Goal: Task Accomplishment & Management: Manage account settings

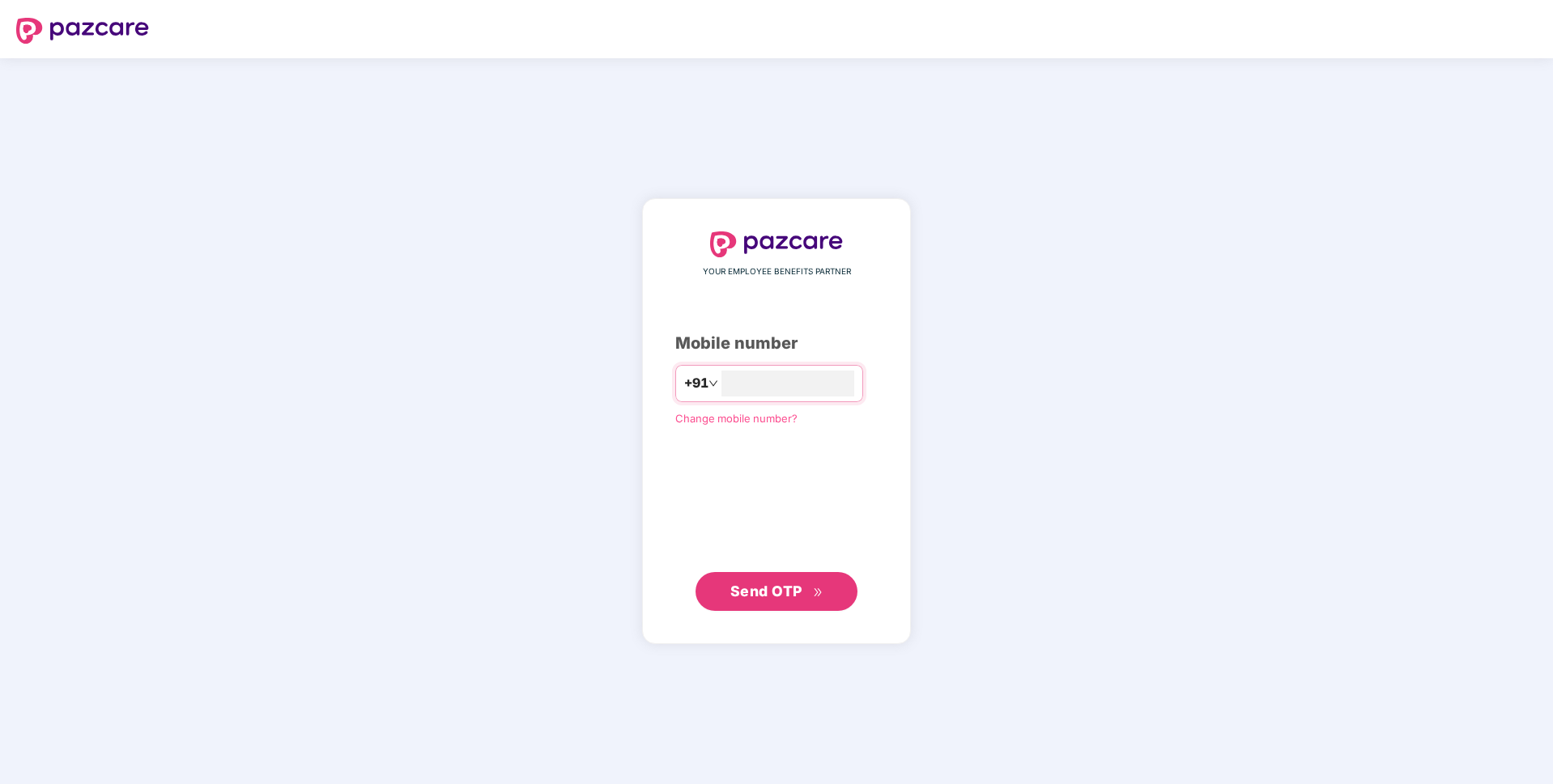
type input "**********"
click at [744, 588] on span "Send OTP" at bounding box center [766, 590] width 72 height 17
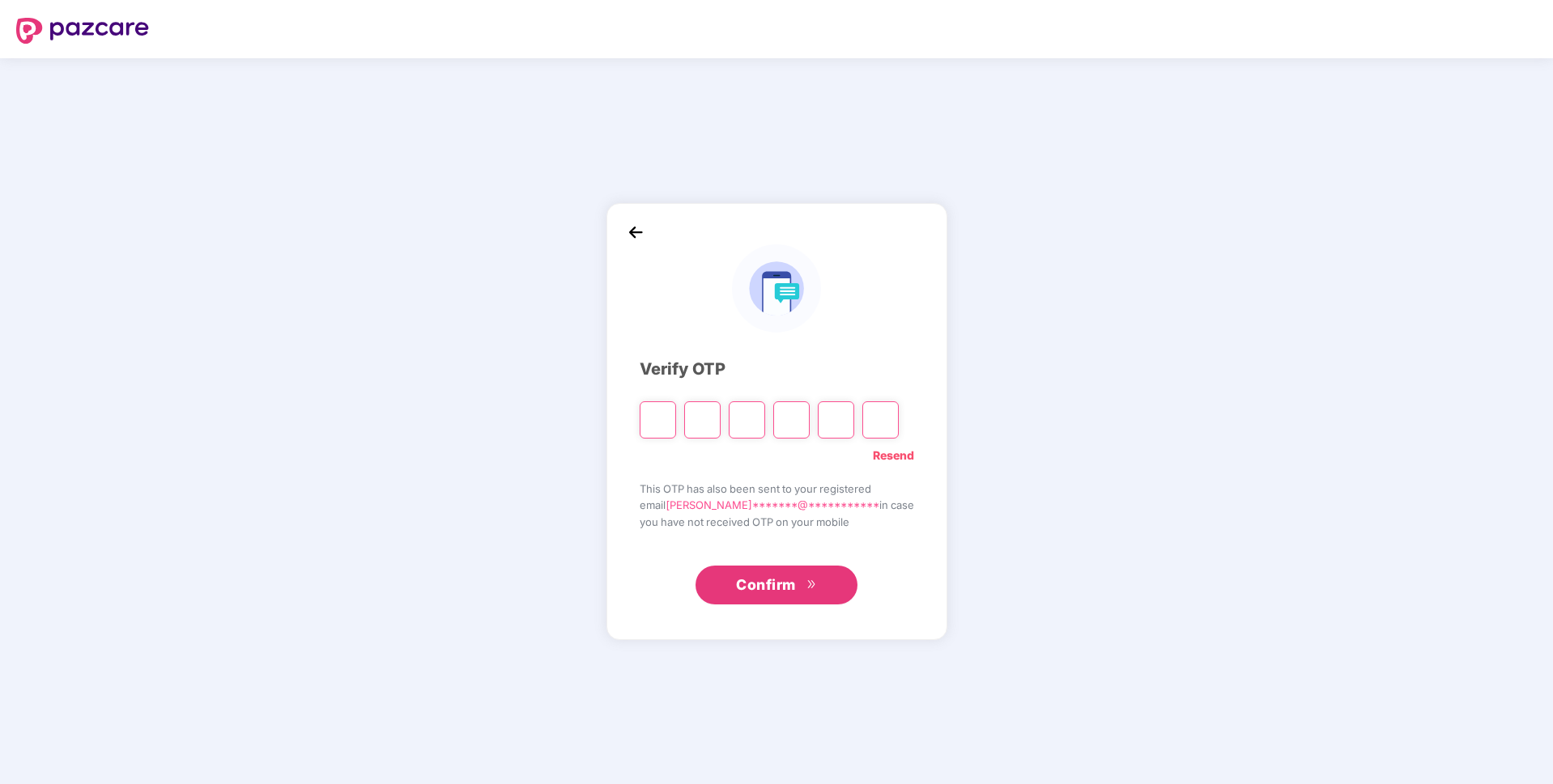
paste input "*"
type input "*"
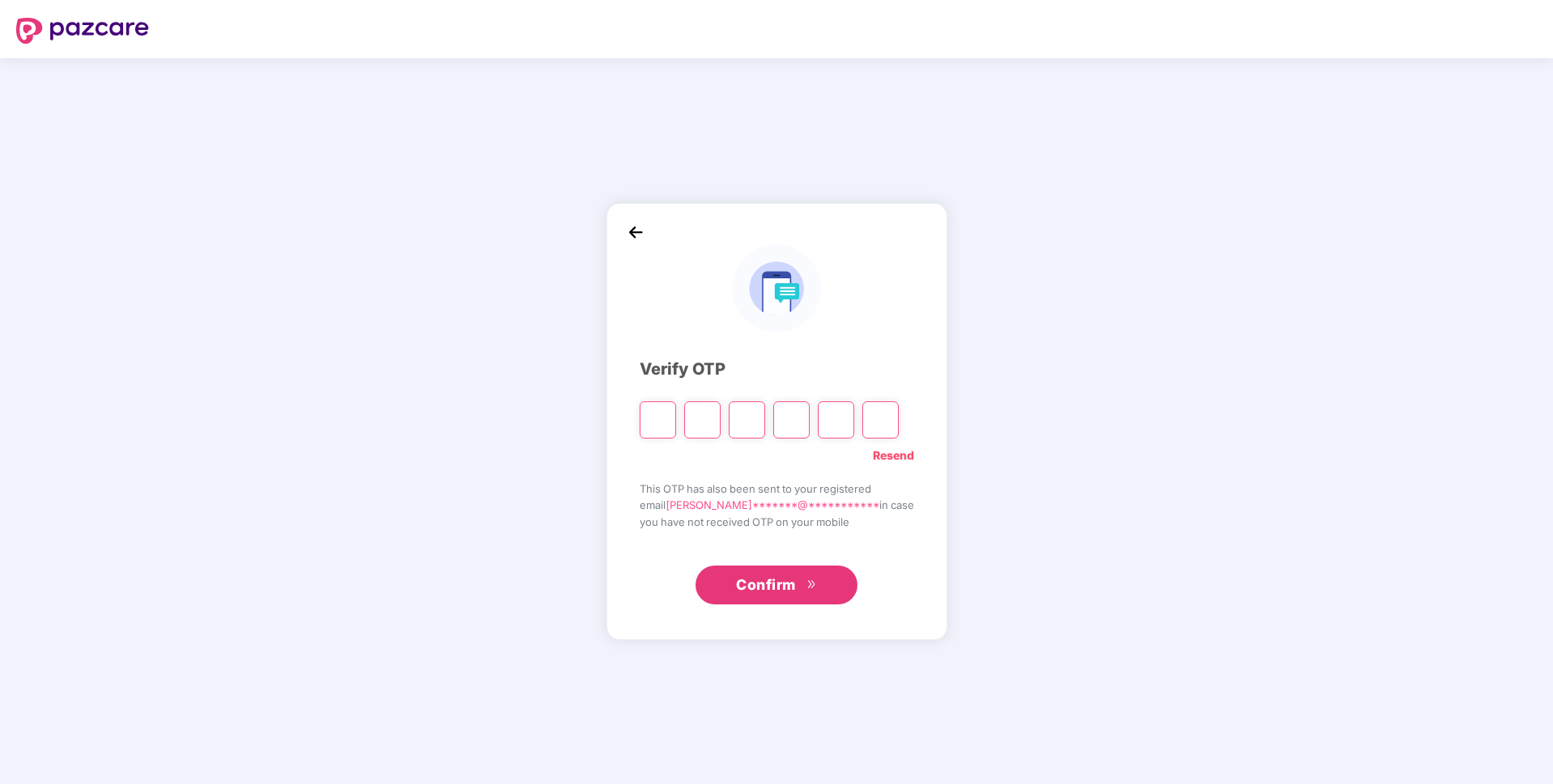
type input "*"
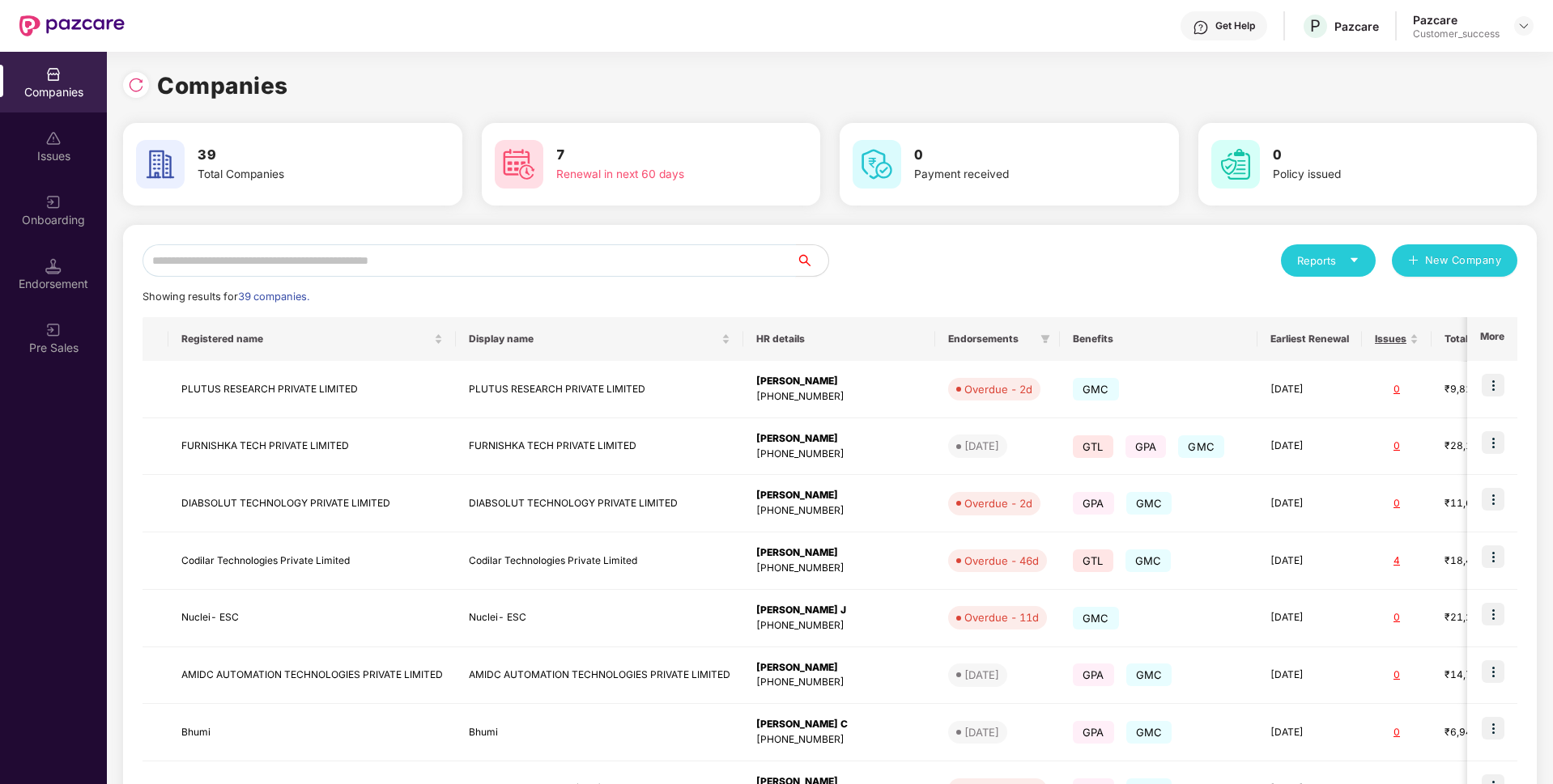
click at [406, 262] on input "text" at bounding box center [469, 260] width 654 height 32
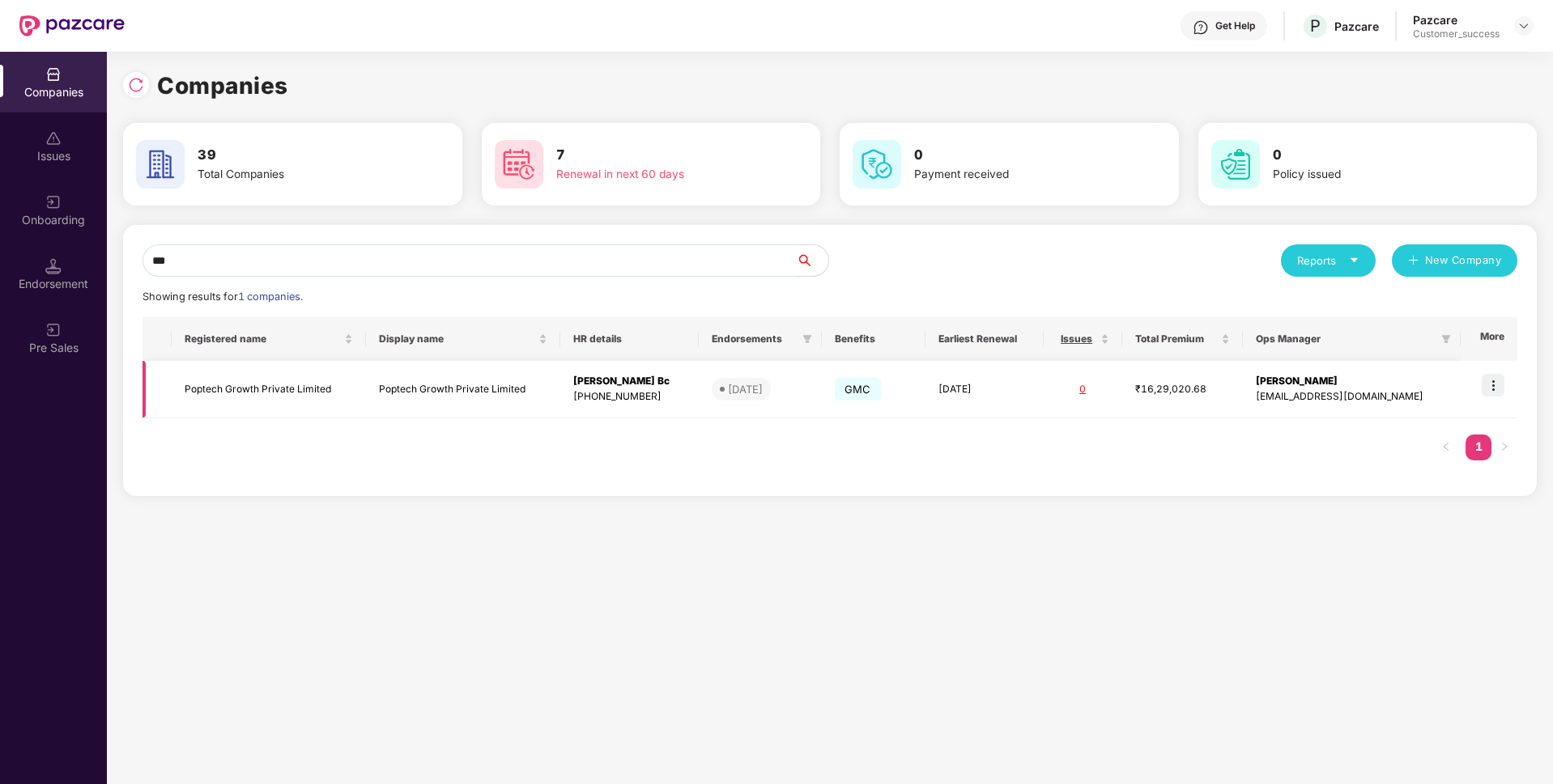
type input "***"
click at [1509, 386] on td at bounding box center [1489, 390] width 57 height 58
click at [1497, 389] on img at bounding box center [1492, 385] width 23 height 23
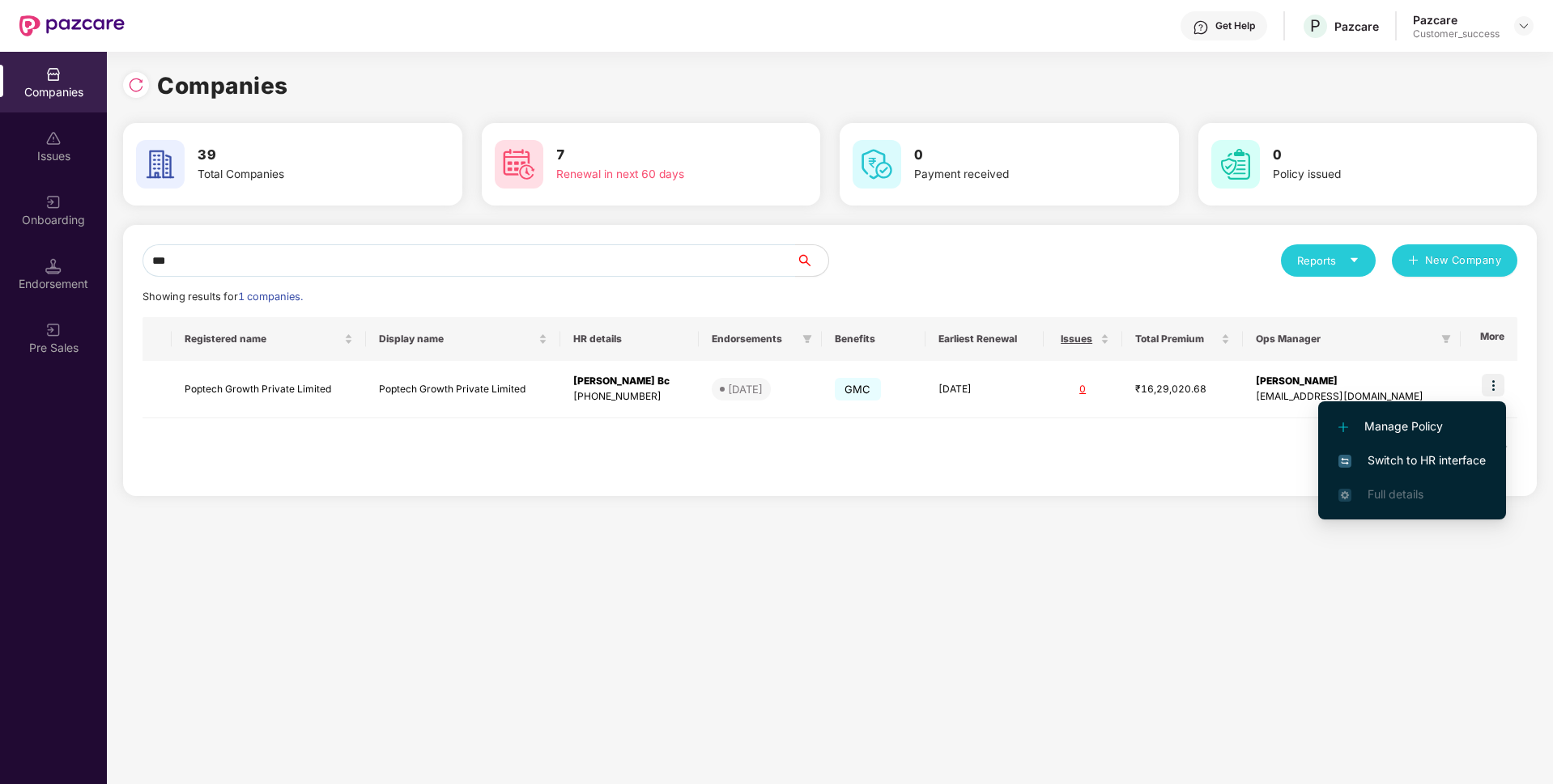
click at [1411, 467] on span "Switch to HR interface" at bounding box center [1412, 460] width 147 height 18
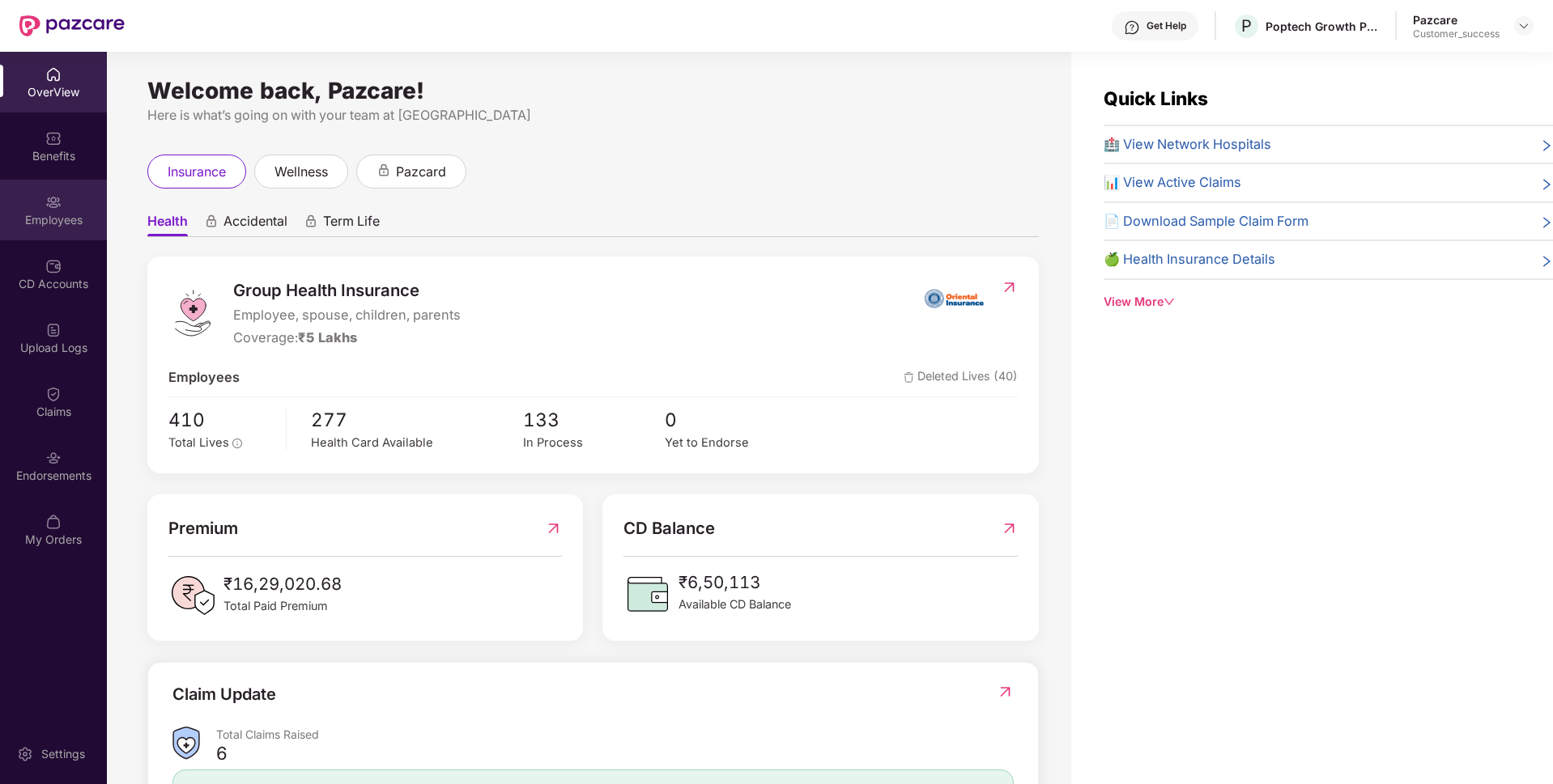
click at [61, 218] on div "Employees" at bounding box center [53, 220] width 107 height 16
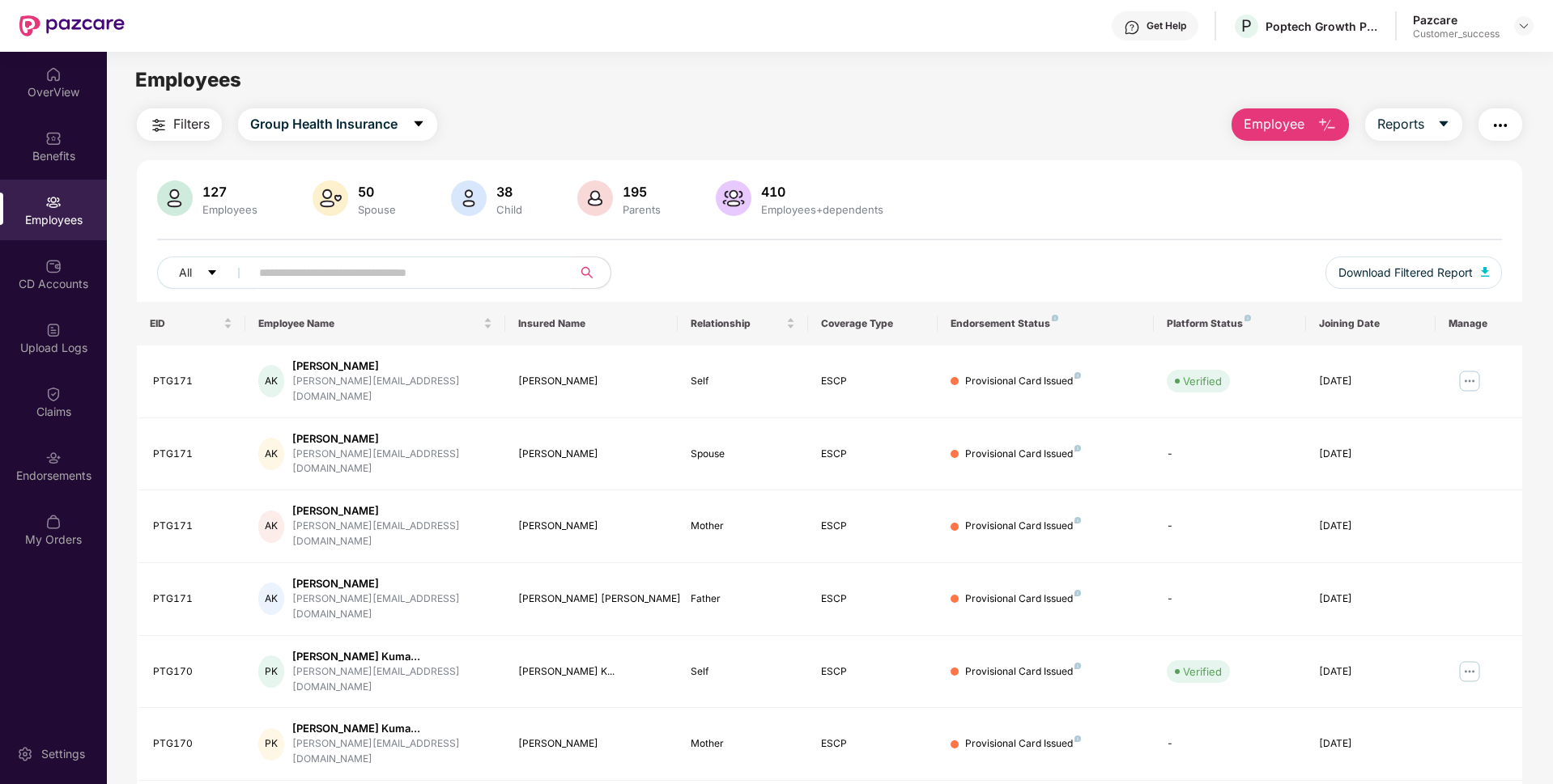
click at [408, 285] on span at bounding box center [405, 272] width 332 height 32
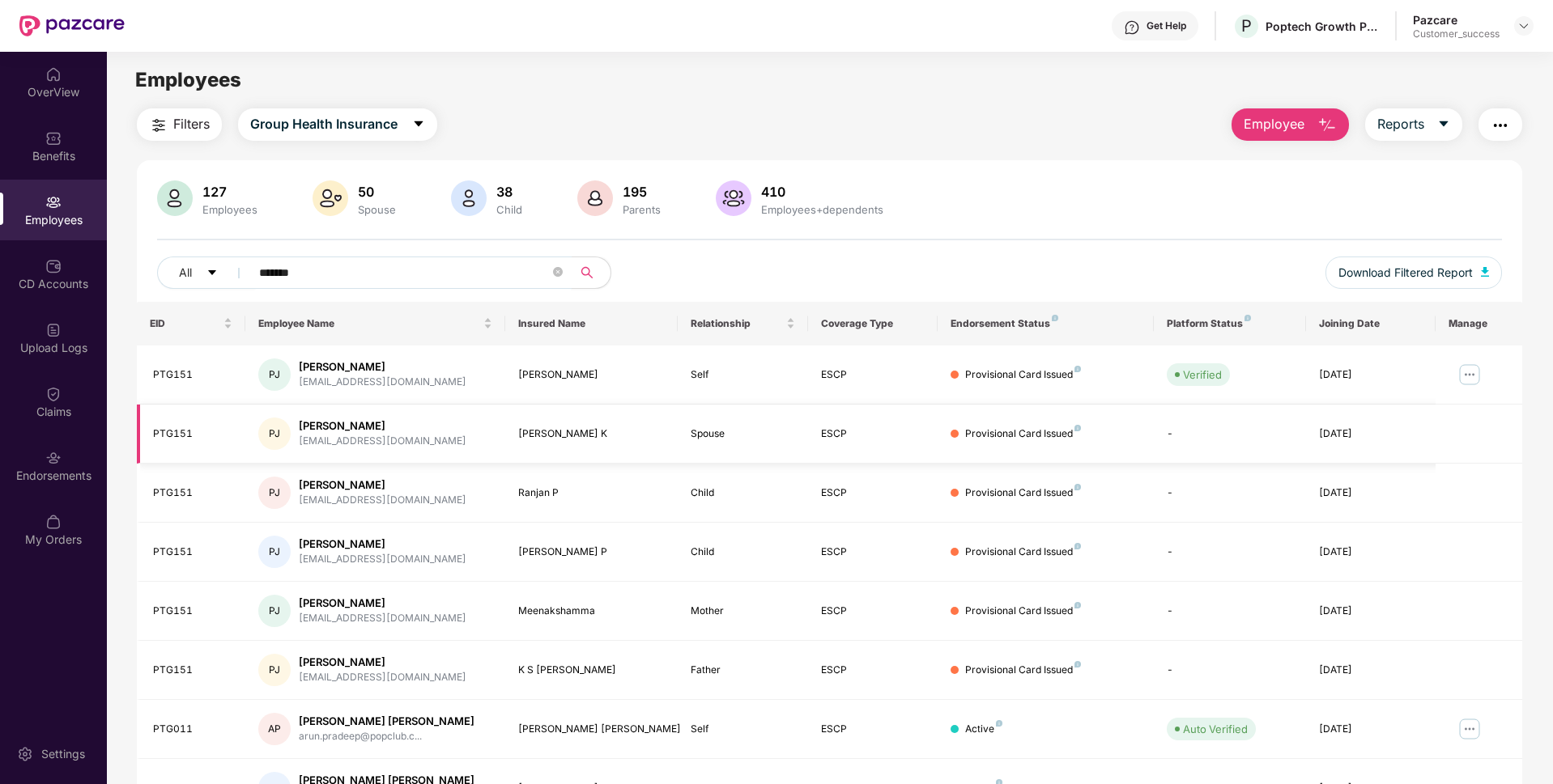
scroll to position [210, 0]
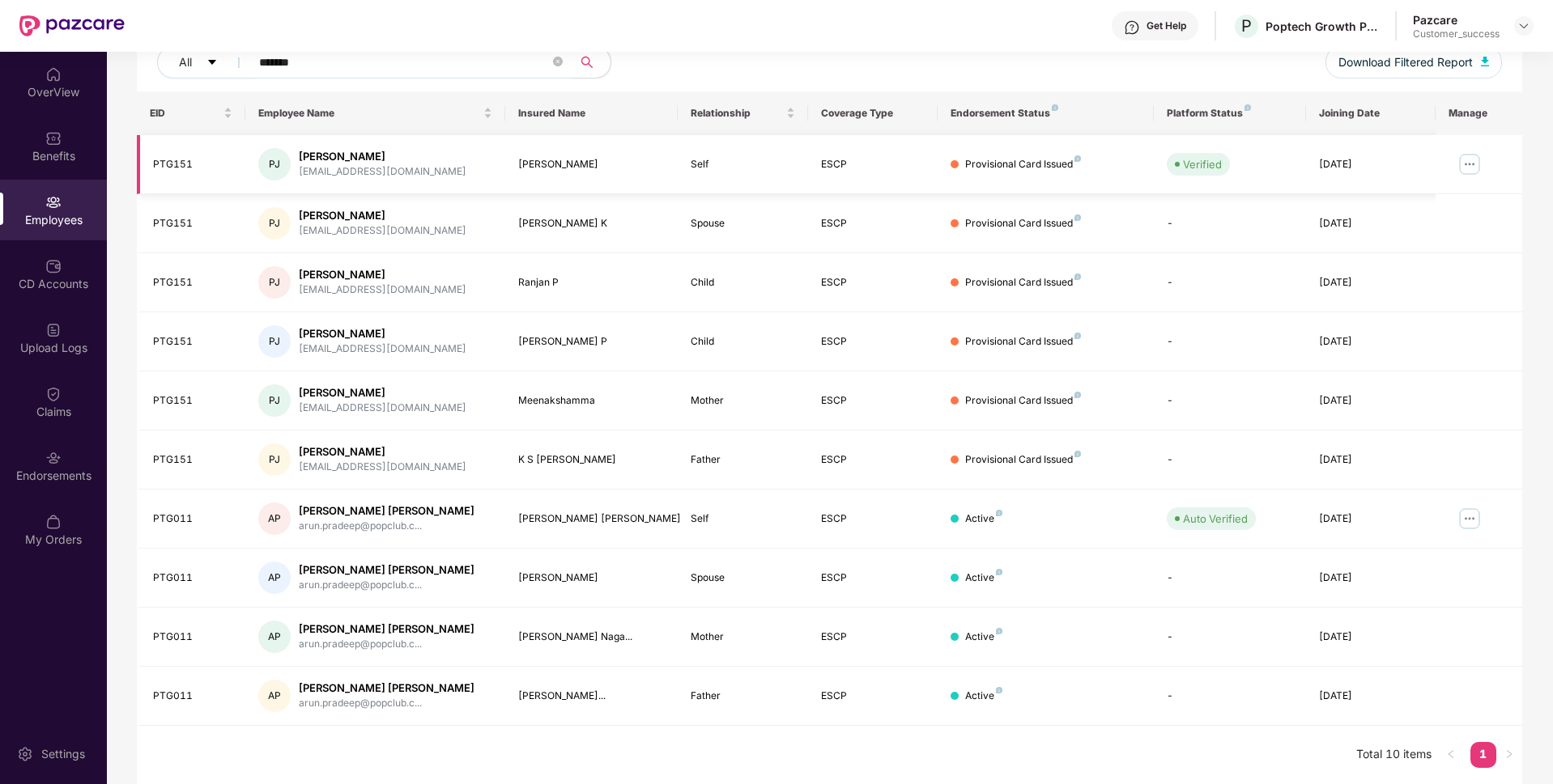
type input "*******"
click at [1460, 169] on img at bounding box center [1470, 164] width 26 height 26
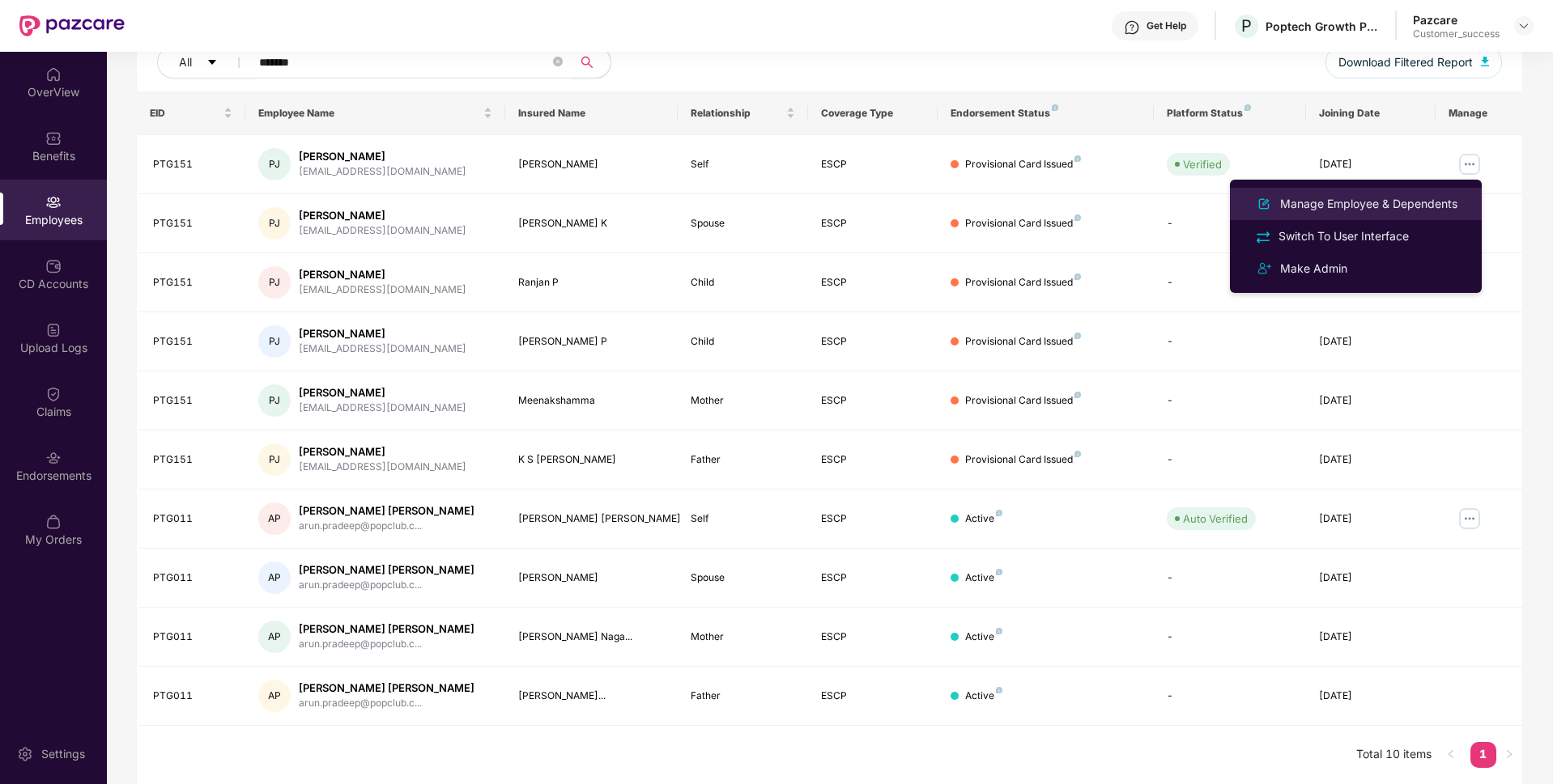
click at [1395, 206] on div "Manage Employee & Dependents" at bounding box center [1368, 204] width 184 height 18
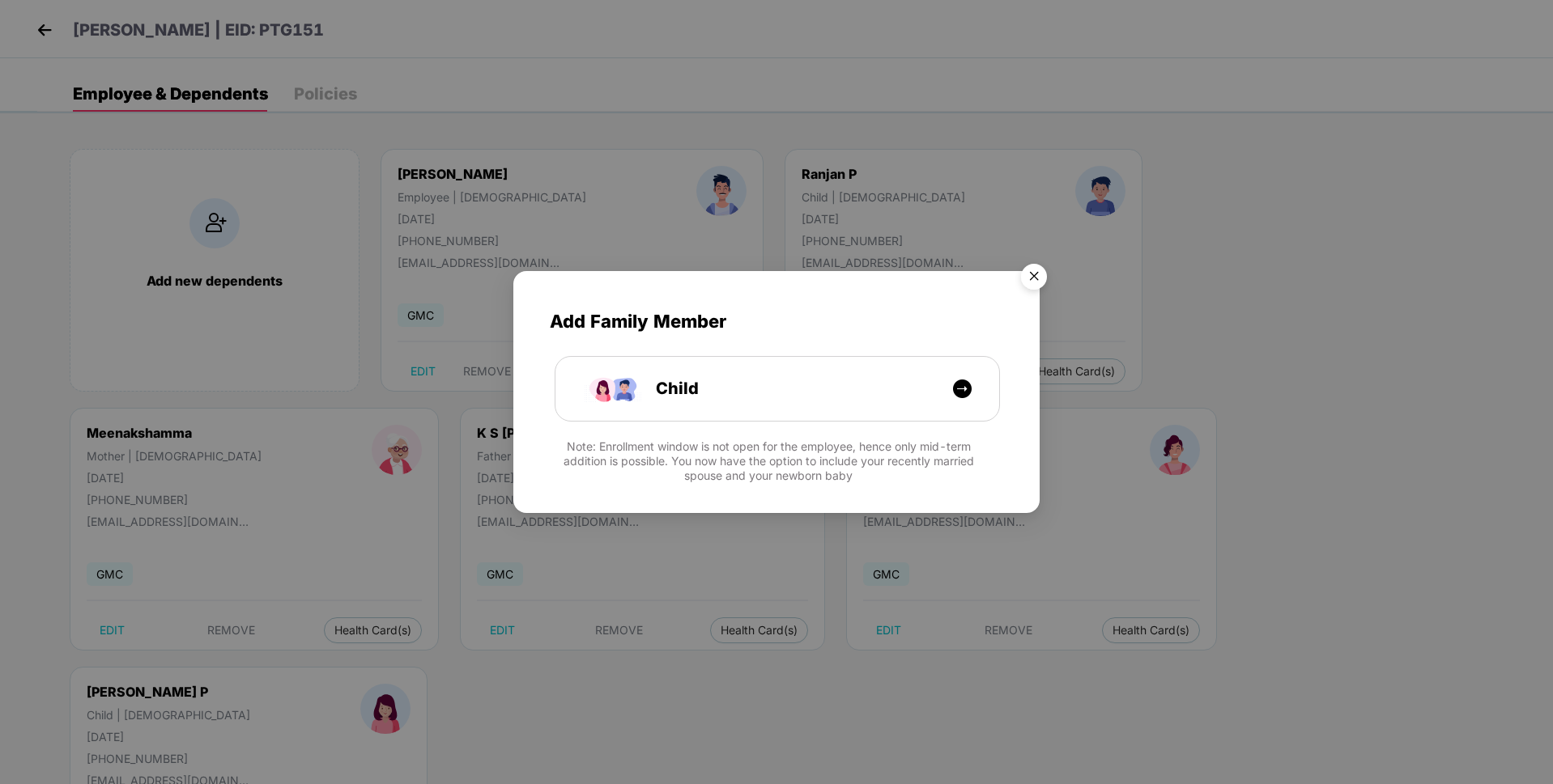
click at [1033, 286] on img "Close" at bounding box center [1034, 279] width 45 height 45
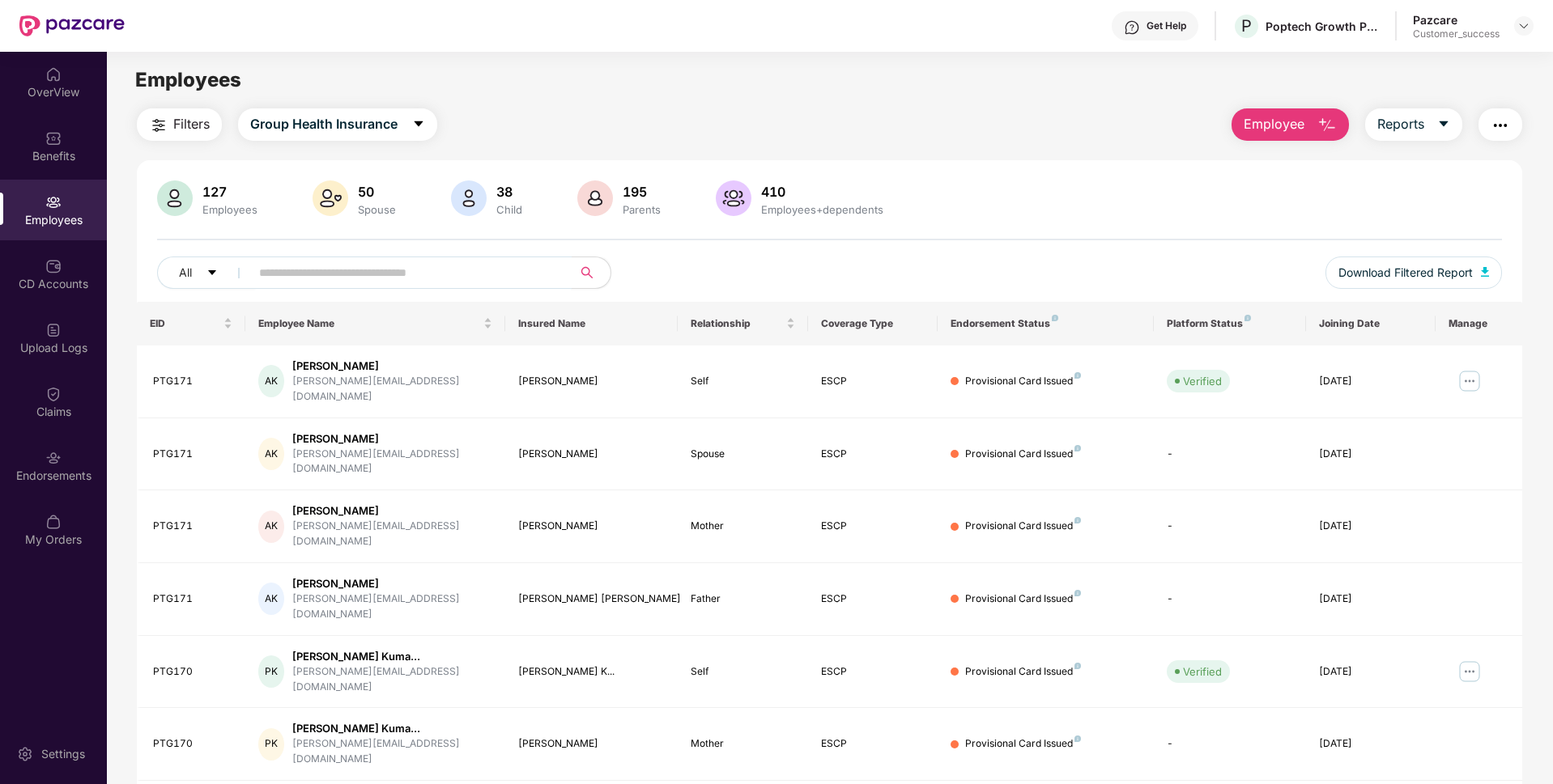
click at [462, 268] on input "text" at bounding box center [404, 273] width 291 height 25
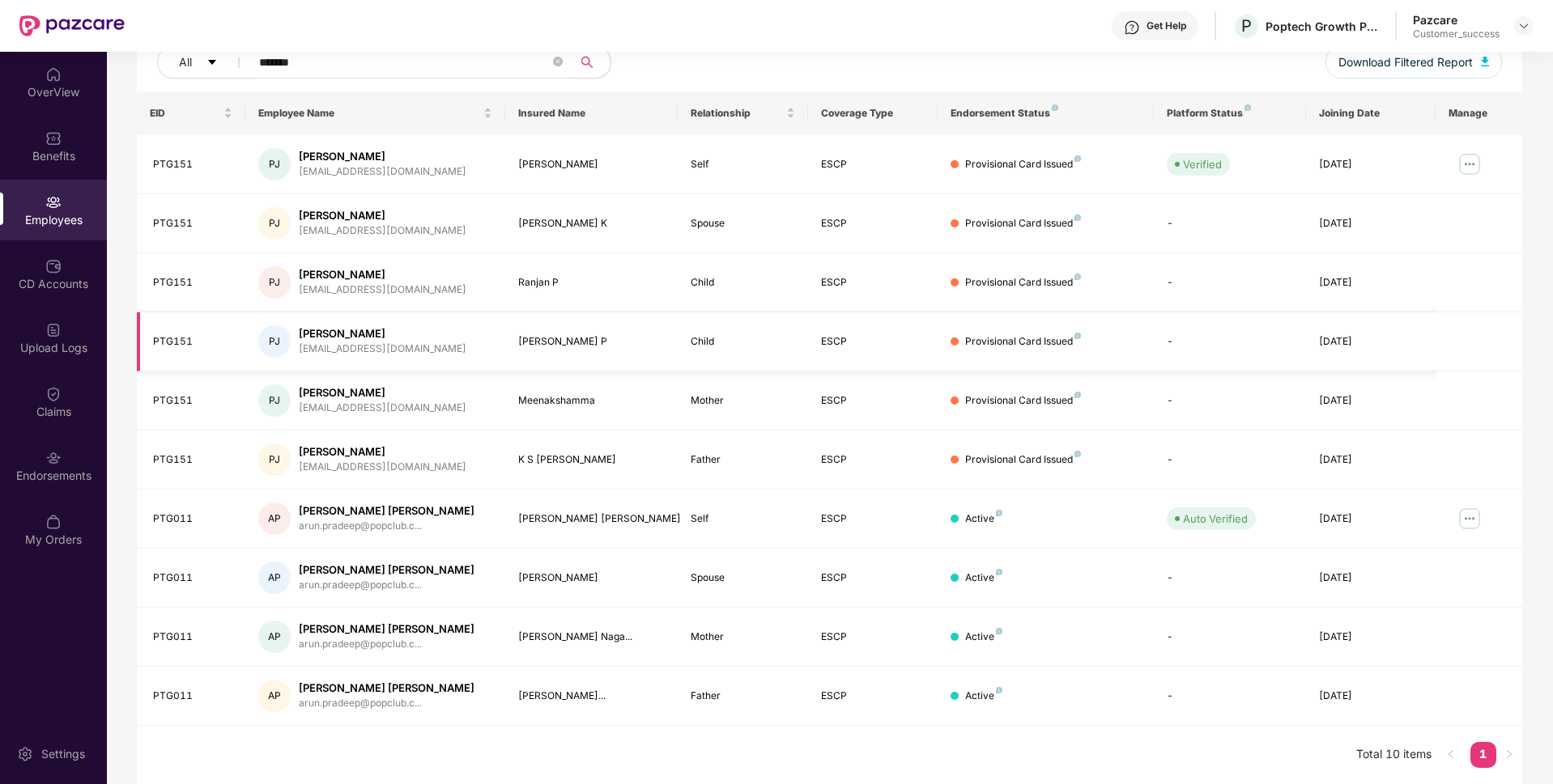
scroll to position [88, 0]
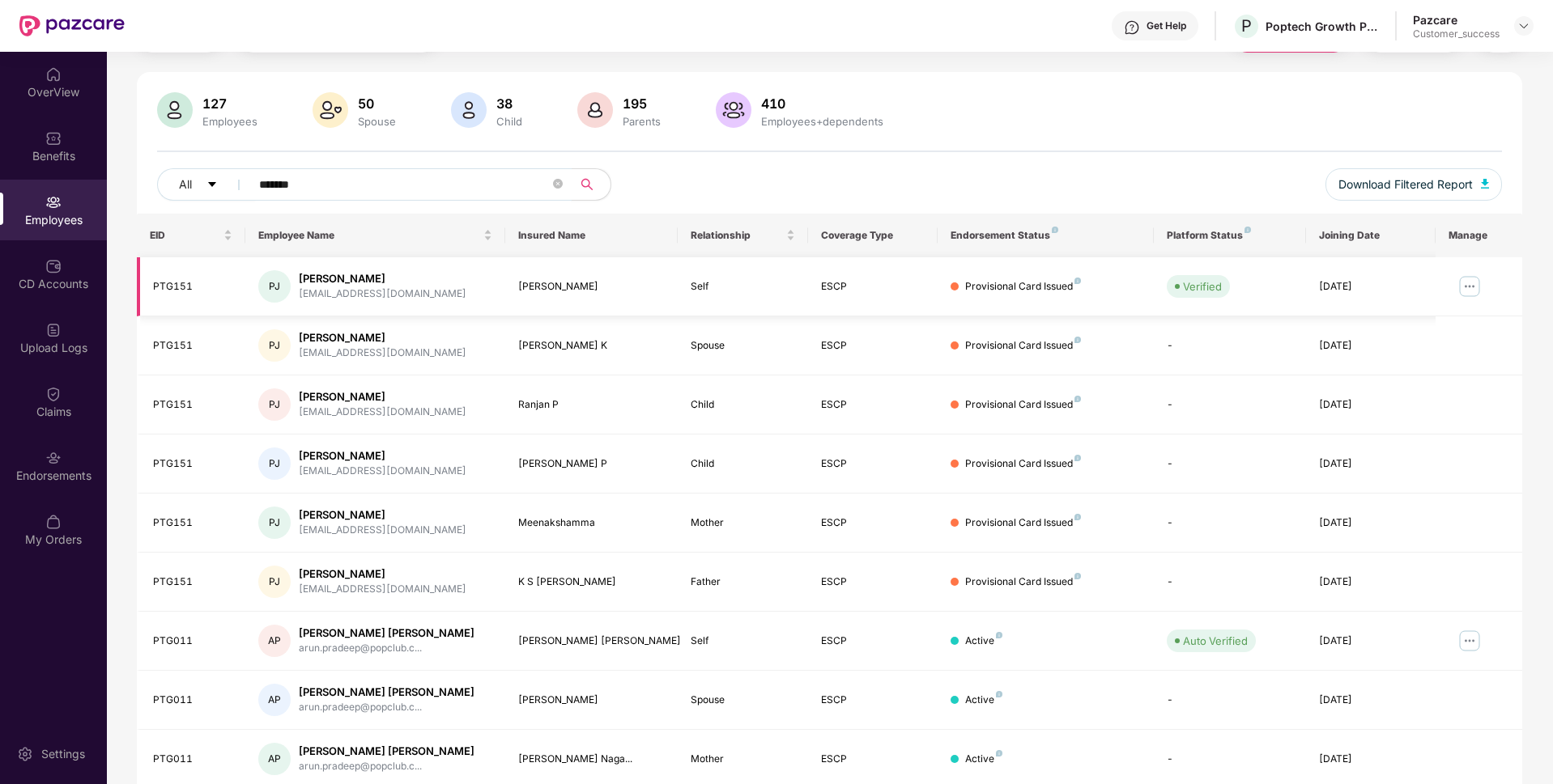
type input "*******"
click at [1468, 286] on img at bounding box center [1470, 287] width 26 height 26
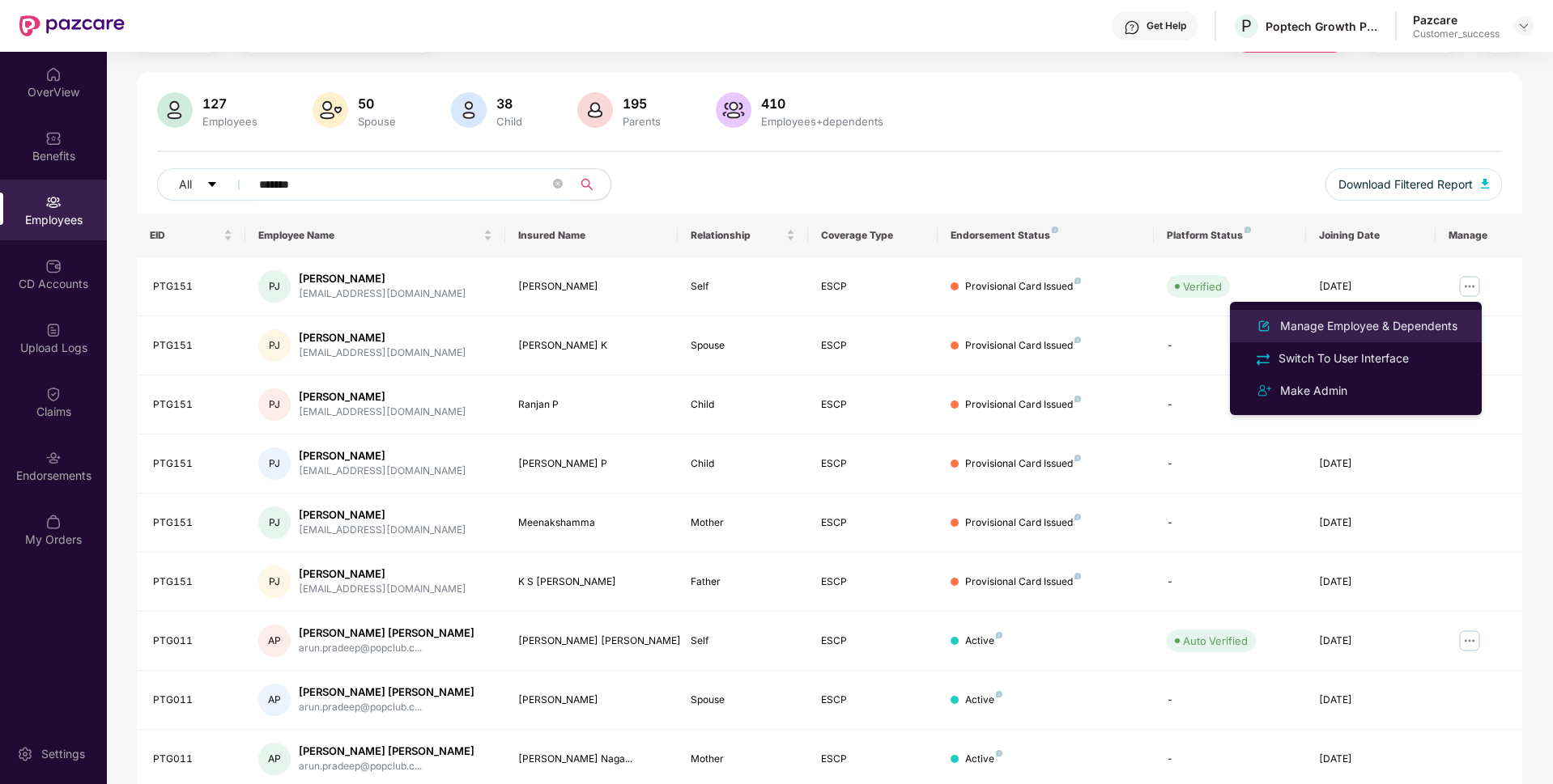
click at [1403, 317] on div "Manage Employee & Dependents" at bounding box center [1368, 326] width 184 height 18
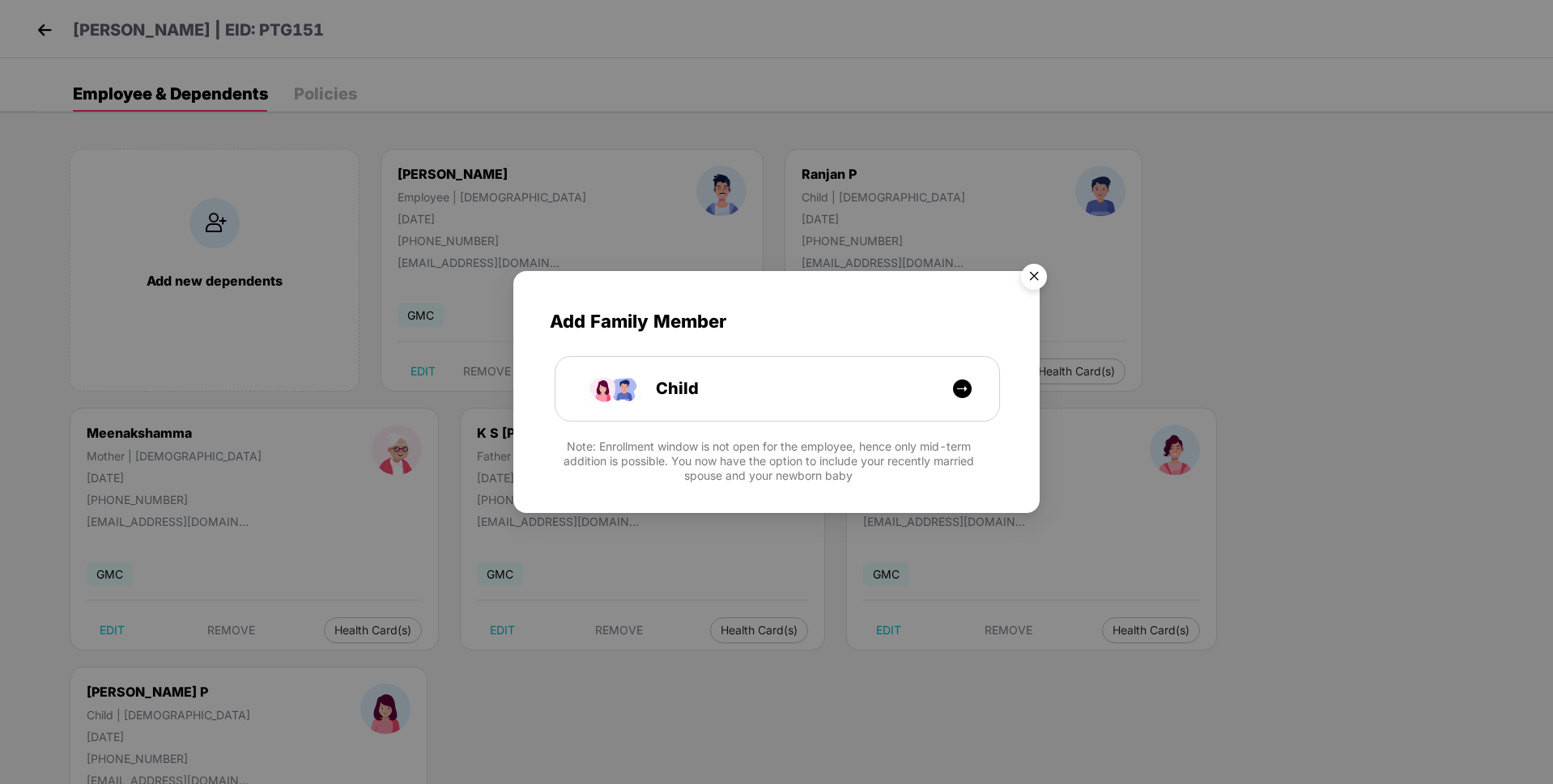
click at [1031, 274] on img "Close" at bounding box center [1034, 279] width 45 height 45
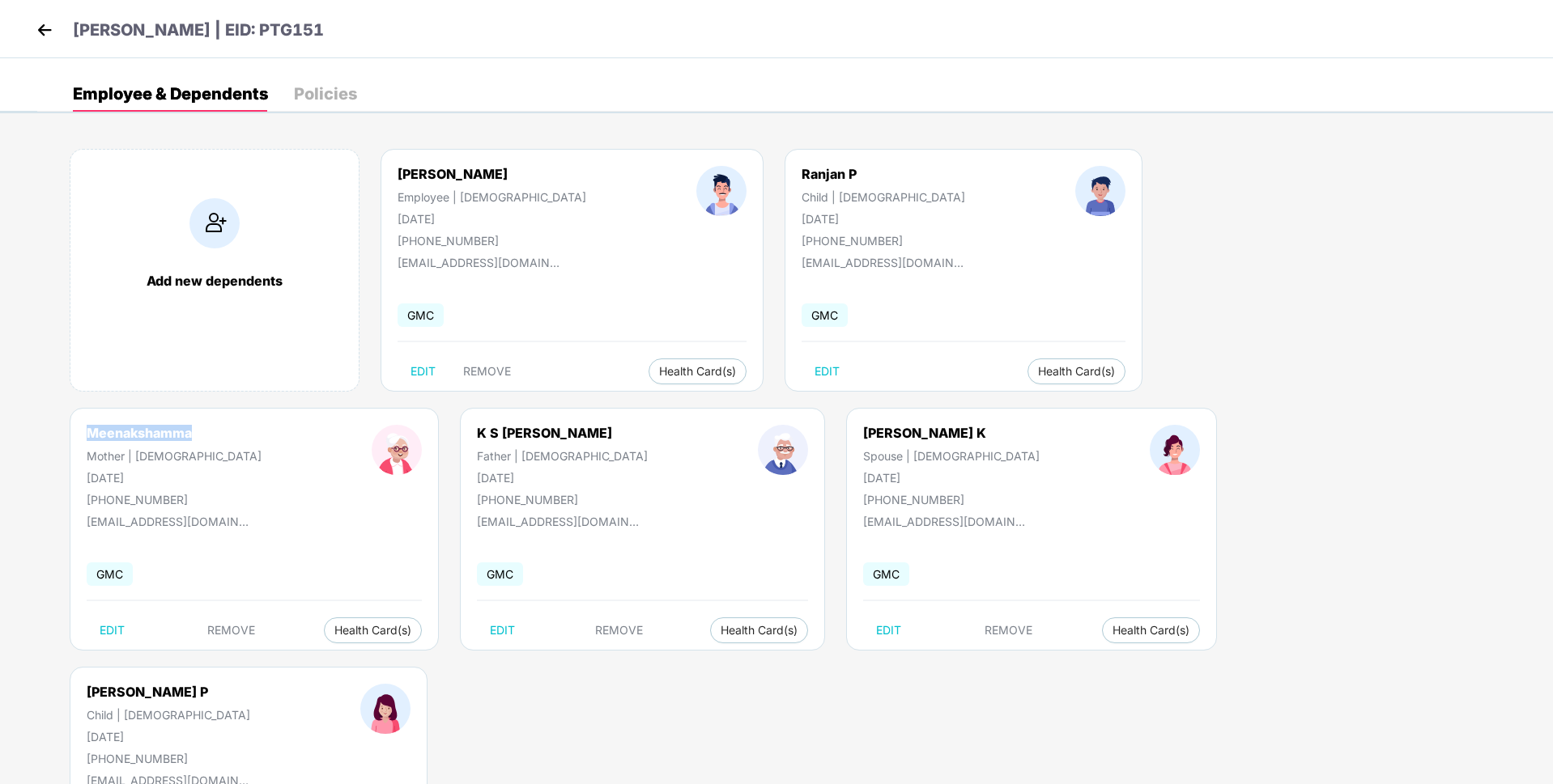
drag, startPoint x: 1030, startPoint y: 174, endPoint x: 1193, endPoint y: 169, distance: 163.1
click at [317, 425] on div "Meenakshamma Mother | [DEMOGRAPHIC_DATA] [DATE] [PHONE_NUMBER]" at bounding box center [174, 465] width 285 height 81
copy div "Meenakshamma"
drag, startPoint x: 197, startPoint y: 419, endPoint x: 61, endPoint y: 426, distance: 136.2
click at [460, 426] on div "[PERSON_NAME] Father | [DEMOGRAPHIC_DATA] [DATE] [PHONE_NUMBER] [EMAIL_ADDRESS]…" at bounding box center [643, 529] width 365 height 242
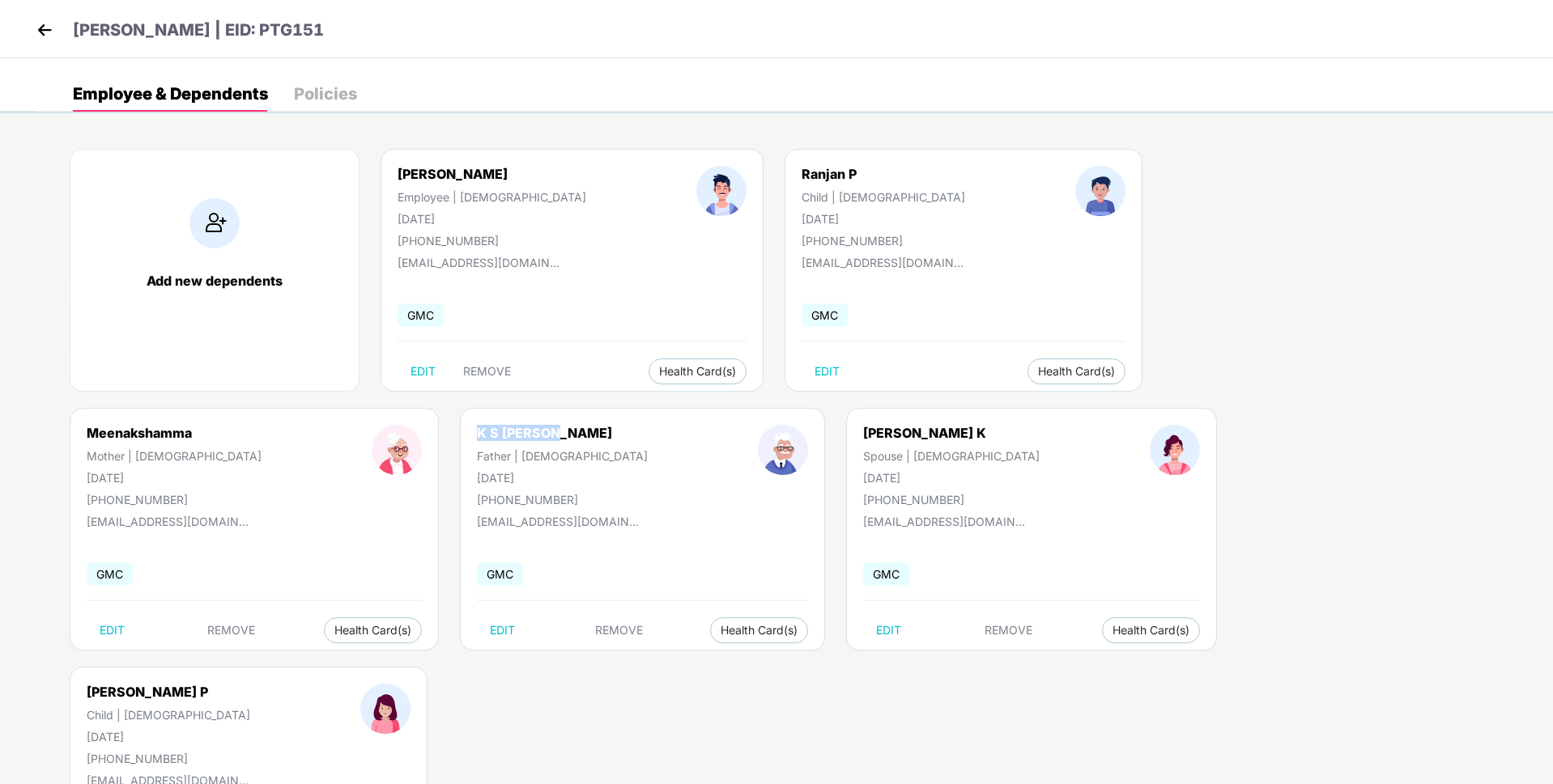
copy div "K S [PERSON_NAME]"
drag, startPoint x: 468, startPoint y: 438, endPoint x: 393, endPoint y: 438, distance: 75.0
click at [808, 438] on div "[PERSON_NAME] K Spouse | [DEMOGRAPHIC_DATA] [DATE] [PHONE_NUMBER]" at bounding box center [951, 465] width 287 height 81
copy div "[PERSON_NAME] K"
drag, startPoint x: 400, startPoint y: 213, endPoint x: 483, endPoint y: 210, distance: 83.1
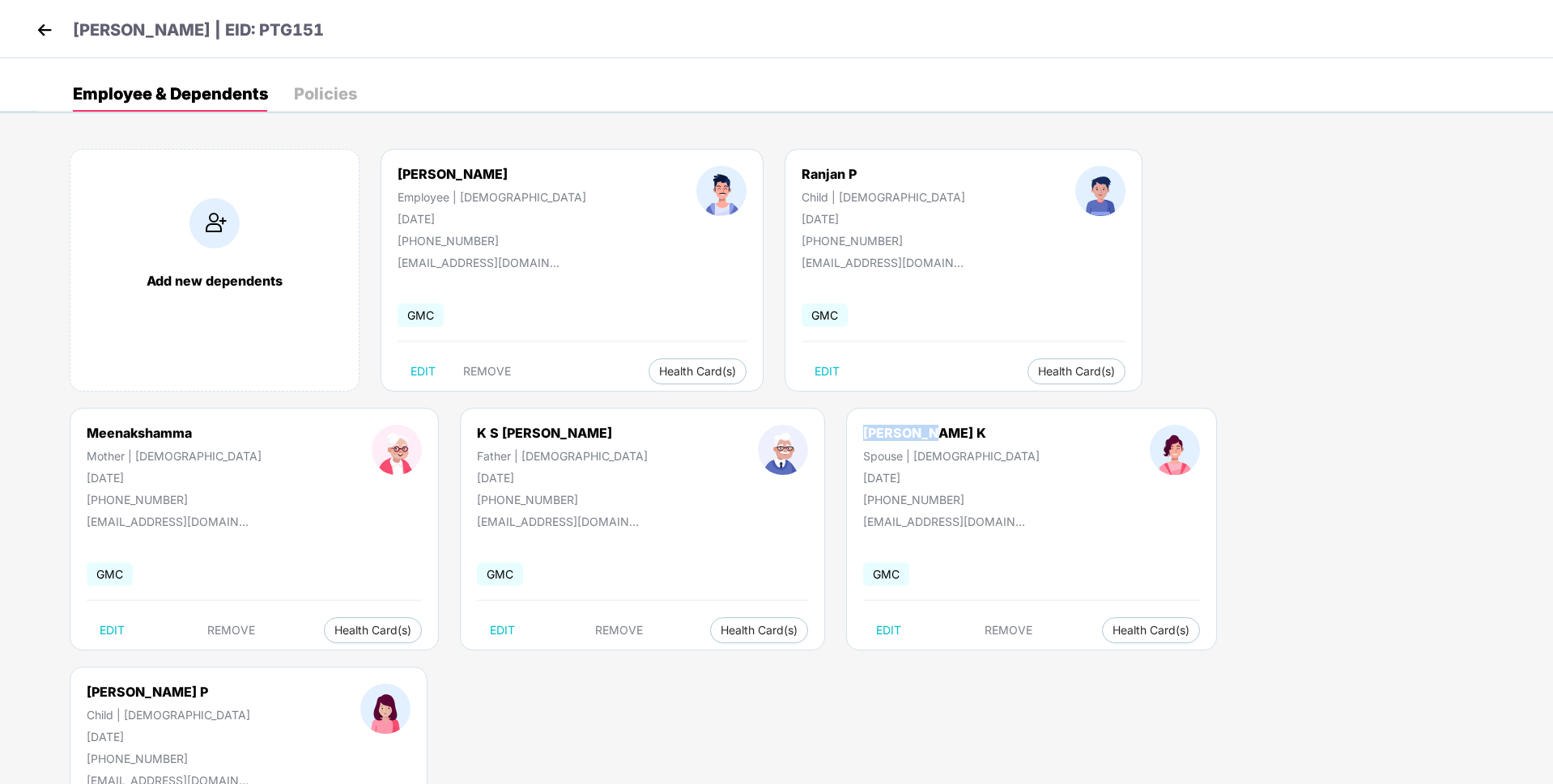
click at [483, 210] on div "[PERSON_NAME] Employee | [DEMOGRAPHIC_DATA] [DATE] [PHONE_NUMBER]" at bounding box center [492, 206] width 298 height 81
copy div "[DATE]"
drag, startPoint x: 788, startPoint y: 224, endPoint x: 724, endPoint y: 220, distance: 64.1
click at [802, 220] on div "[DATE]" at bounding box center [884, 219] width 164 height 14
copy div "[DATE]"
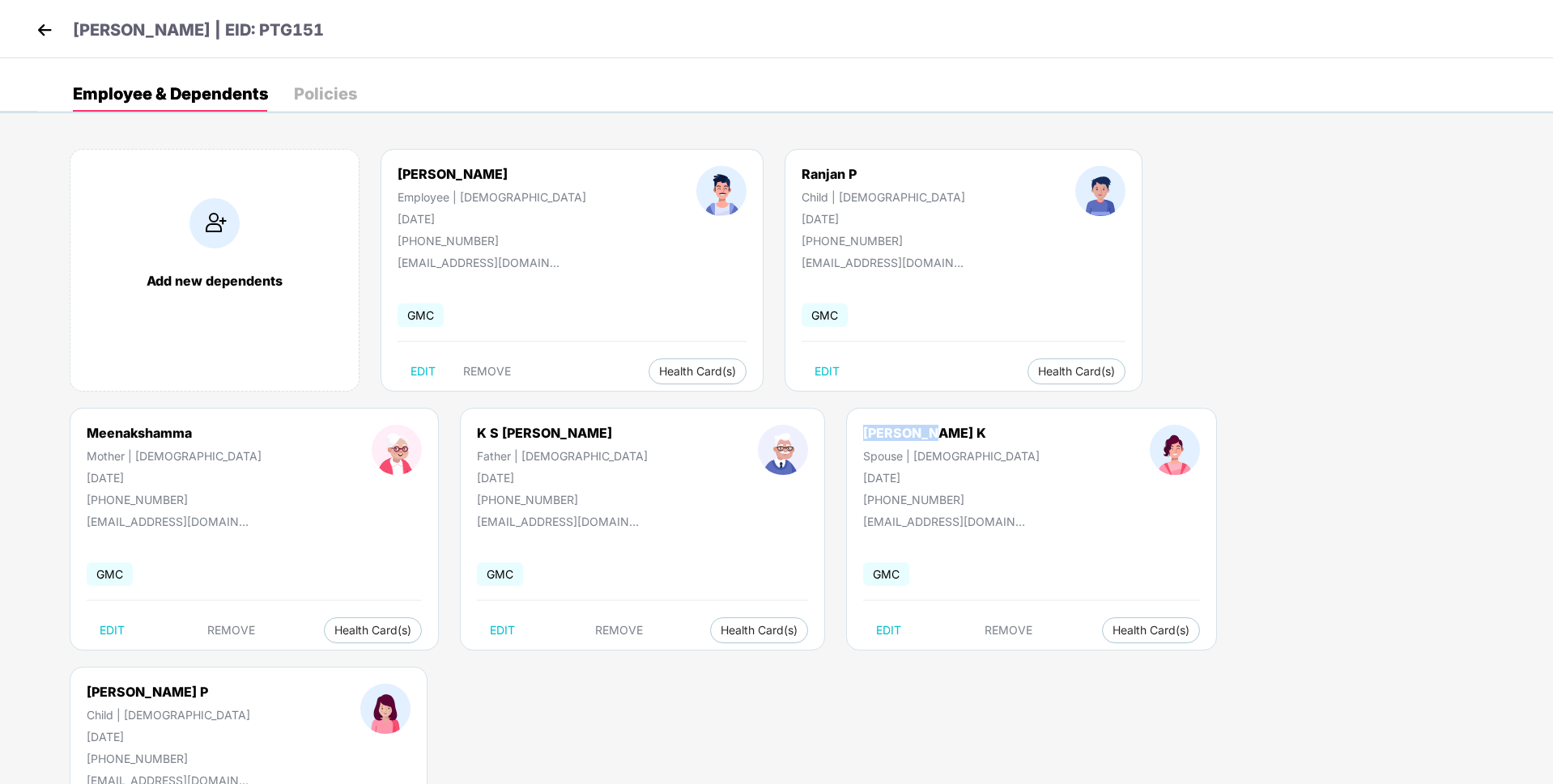
drag, startPoint x: 1113, startPoint y: 217, endPoint x: 1025, endPoint y: 219, distance: 88.0
click at [317, 425] on div "Meenakshamma Mother | [DEMOGRAPHIC_DATA] [DATE] [PHONE_NUMBER]" at bounding box center [174, 465] width 285 height 81
copy div "[DATE]"
drag, startPoint x: 160, startPoint y: 482, endPoint x: 59, endPoint y: 478, distance: 101.1
click at [422, 478] on div "[PERSON_NAME] Father | [DEMOGRAPHIC_DATA] [DATE] [PHONE_NUMBER]" at bounding box center [562, 465] width 281 height 81
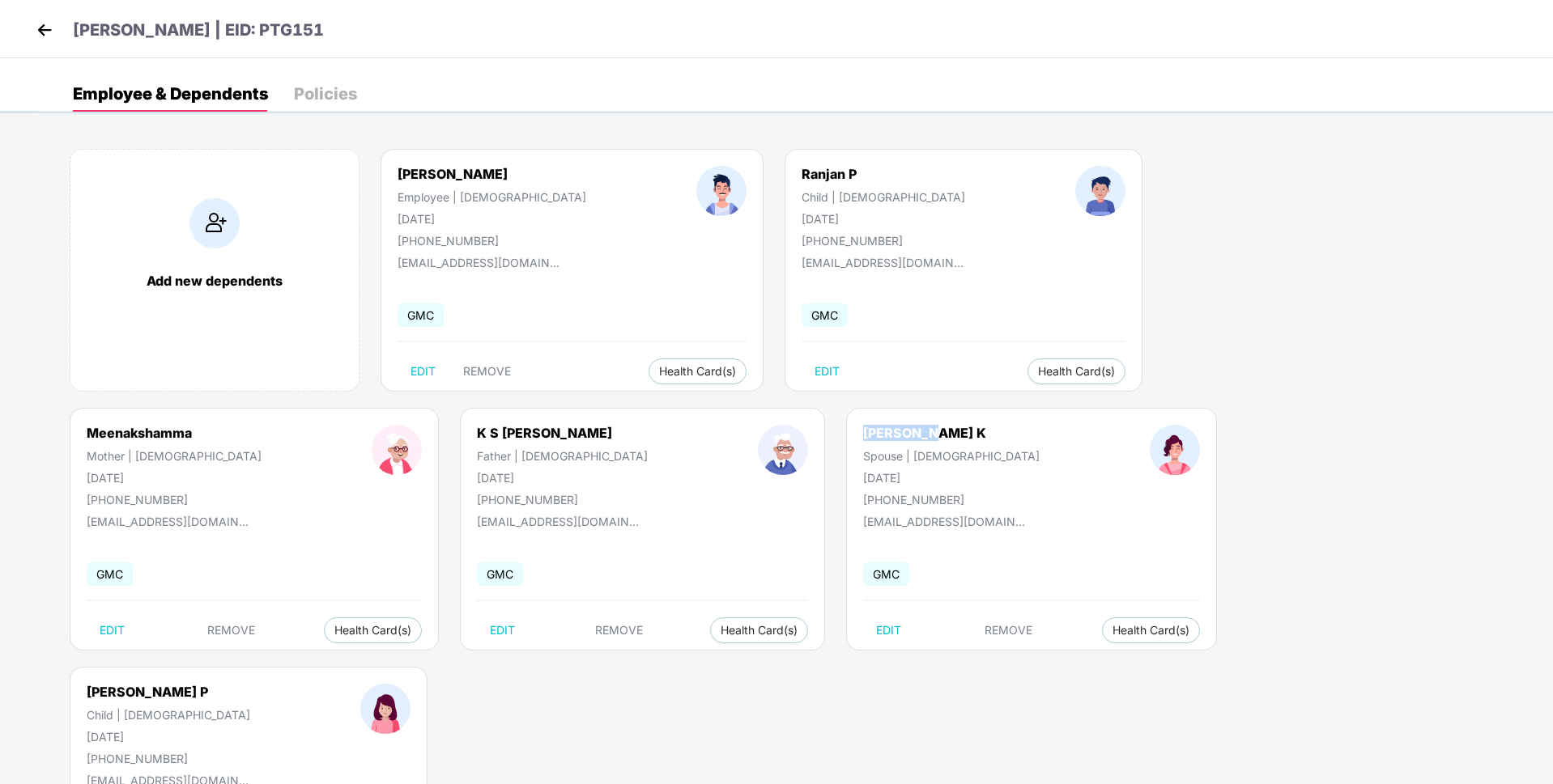
copy div "[DATE]"
drag, startPoint x: 482, startPoint y: 477, endPoint x: 389, endPoint y: 476, distance: 93.0
click at [808, 476] on div "[PERSON_NAME] K Spouse | [DEMOGRAPHIC_DATA] [DATE] [PHONE_NUMBER]" at bounding box center [951, 465] width 287 height 81
copy div "[DATE]"
drag, startPoint x: 793, startPoint y: 482, endPoint x: 698, endPoint y: 470, distance: 95.8
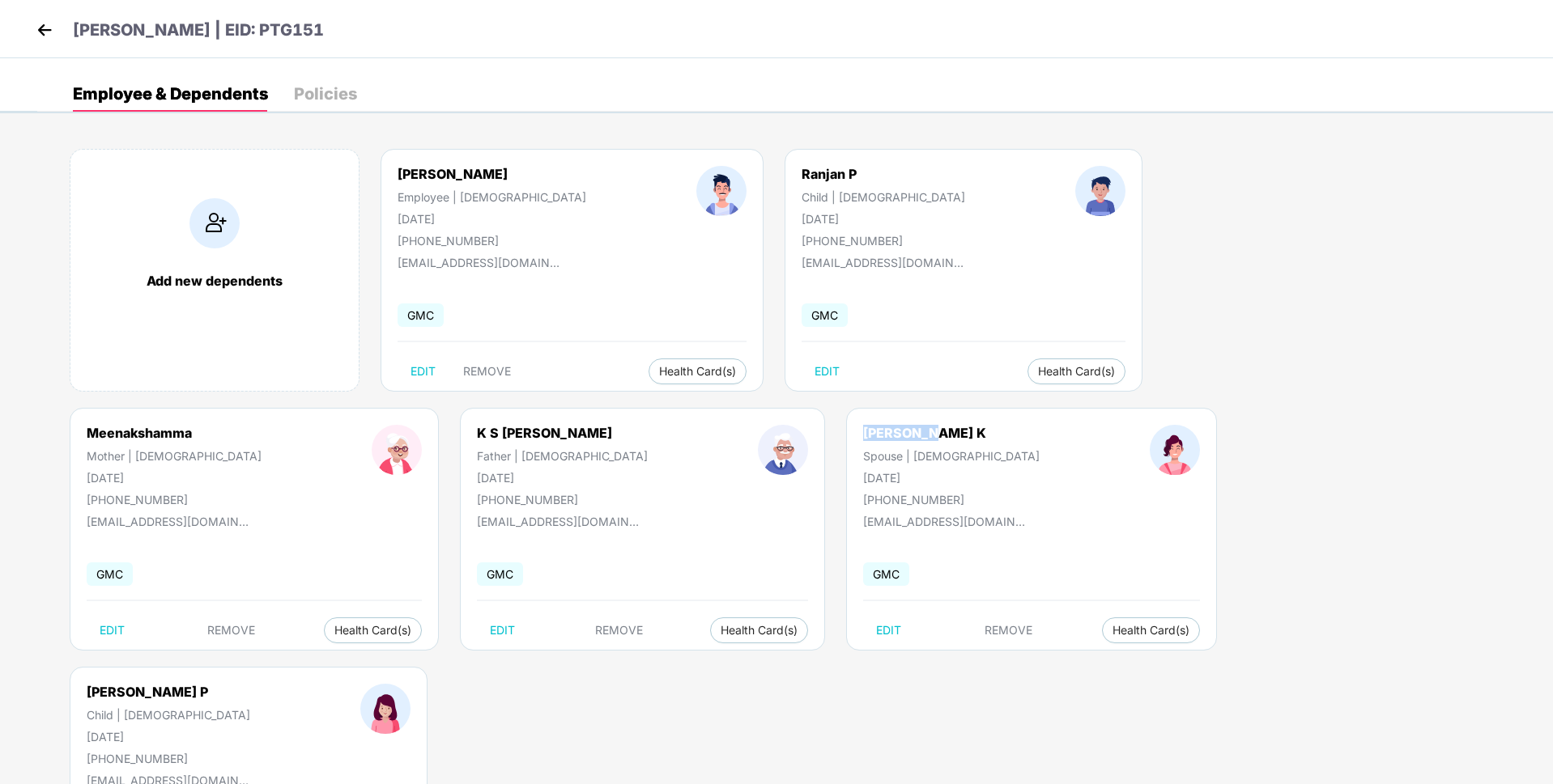
click at [305, 684] on div "[PERSON_NAME] P Child | [DEMOGRAPHIC_DATA] [DATE] [PHONE_NUMBER]" at bounding box center [168, 724] width 274 height 81
copy div "[DATE]"
